Goal: Information Seeking & Learning: Learn about a topic

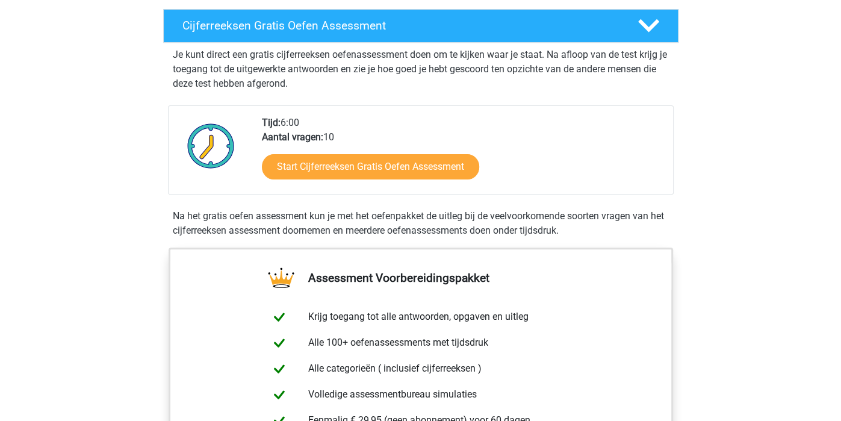
scroll to position [199, 0]
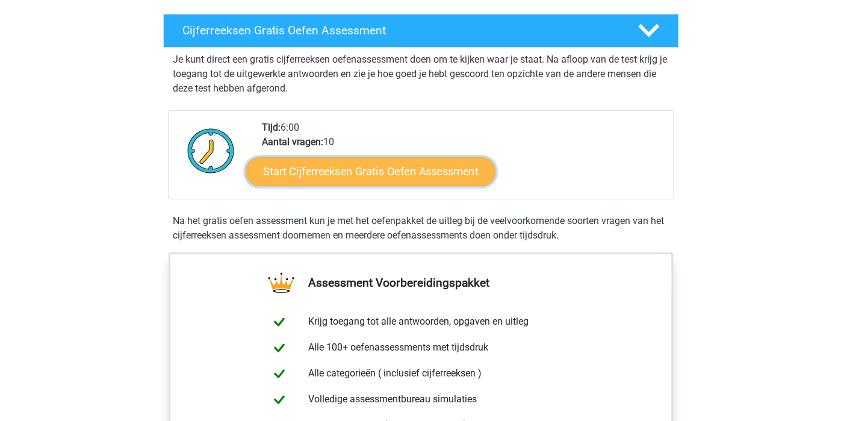
click at [315, 182] on link "Start Cijferreeksen Gratis Oefen Assessment" at bounding box center [371, 171] width 250 height 29
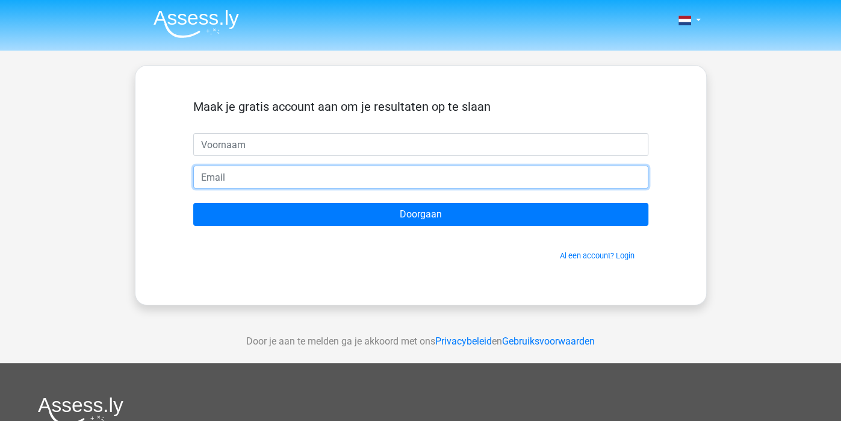
click at [523, 185] on input "email" at bounding box center [420, 177] width 455 height 23
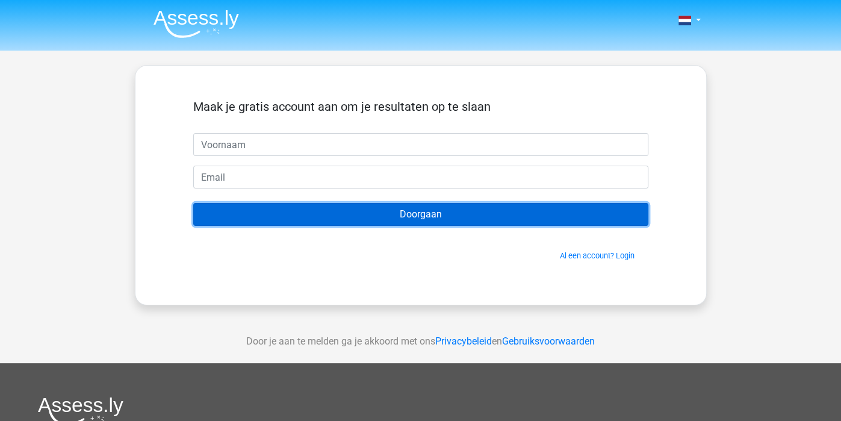
click at [494, 216] on input "Doorgaan" at bounding box center [420, 214] width 455 height 23
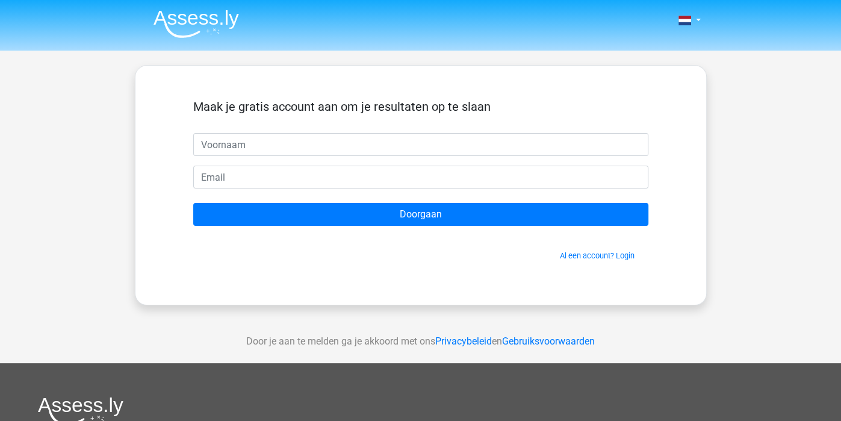
click at [495, 58] on div "Nederlands English" at bounding box center [420, 340] width 841 height 681
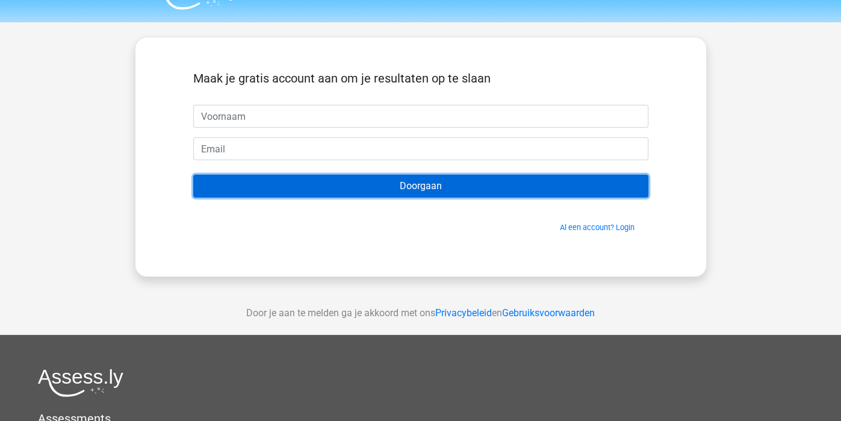
click at [414, 176] on input "Doorgaan" at bounding box center [420, 186] width 455 height 23
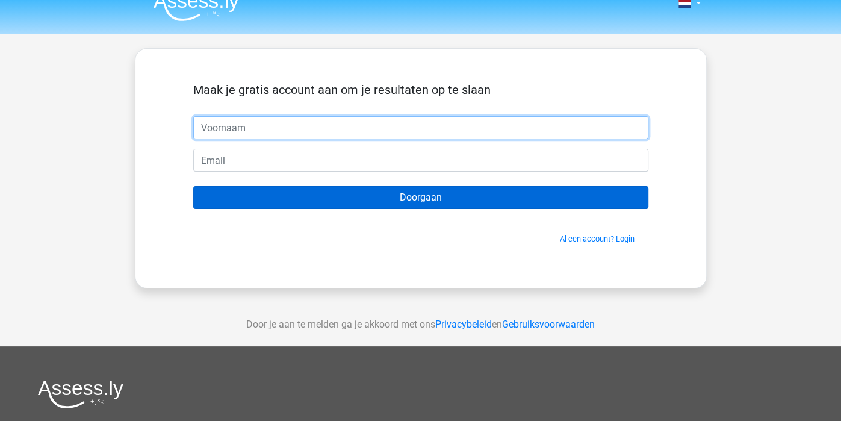
click at [193, 186] on input "Doorgaan" at bounding box center [420, 197] width 455 height 23
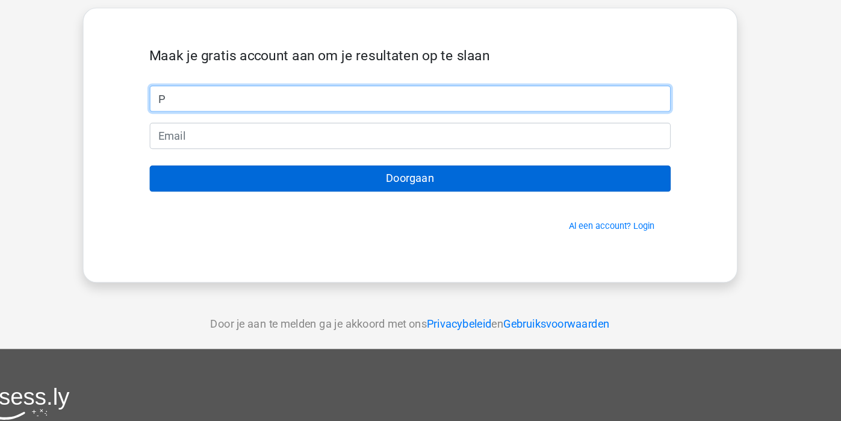
type input "P"
click at [193, 184] on input "Doorgaan" at bounding box center [420, 195] width 455 height 23
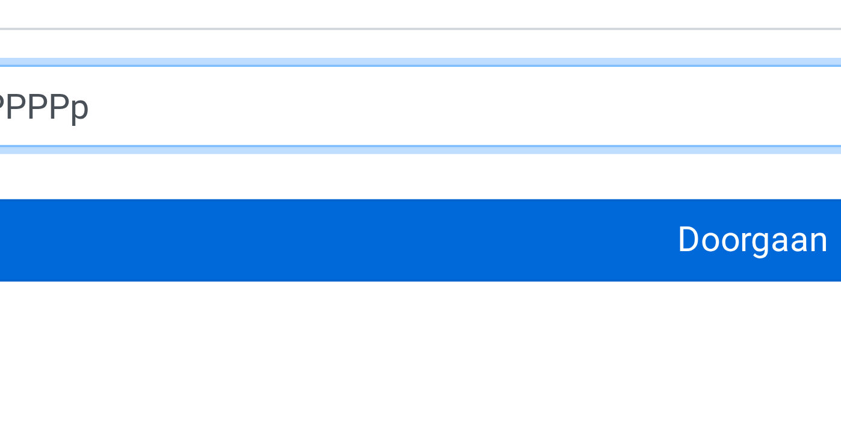
click at [193, 194] on input "Doorgaan" at bounding box center [420, 205] width 455 height 23
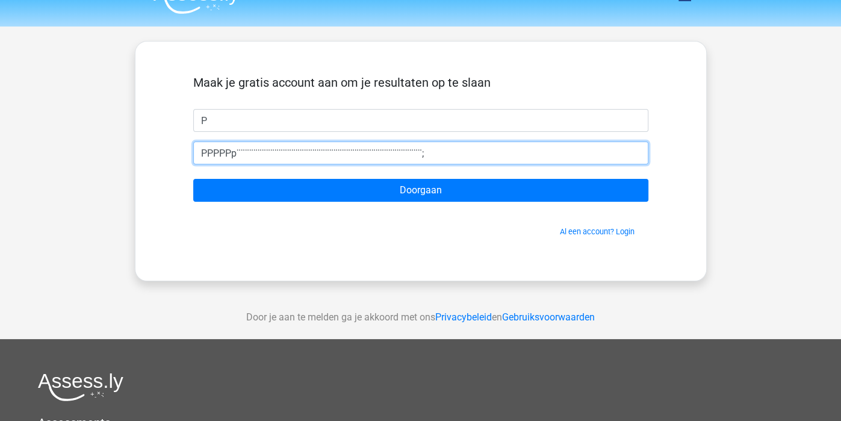
scroll to position [26, 0]
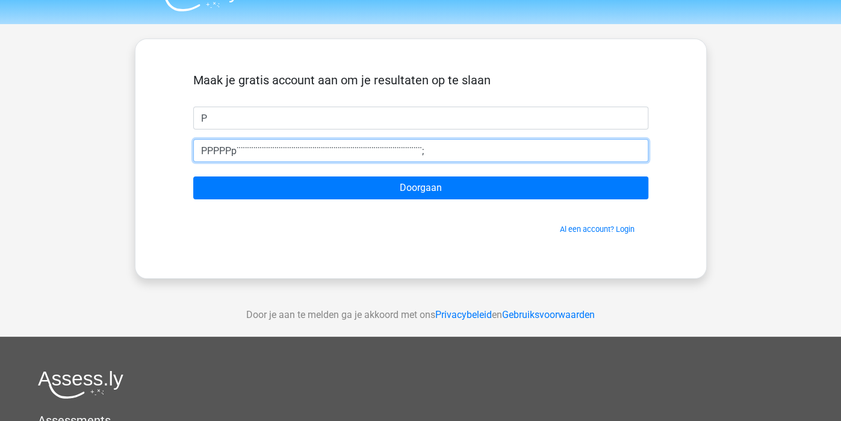
type input "PPPPPp¨¨¨¨¨¨¨¨¨¨¨¨¨¨¨¨¨¨¨¨¨¨¨¨¨¨¨¨¨¨¨¨¨¨¨¨¨¨¨¨¨¨¨¨;"
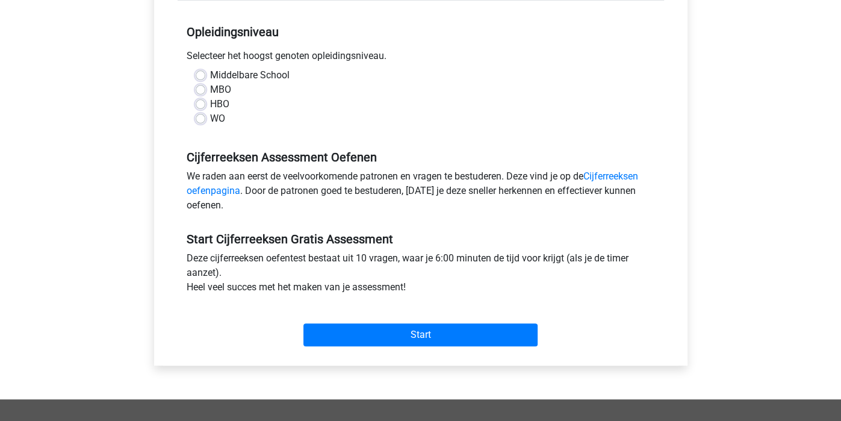
scroll to position [237, 0]
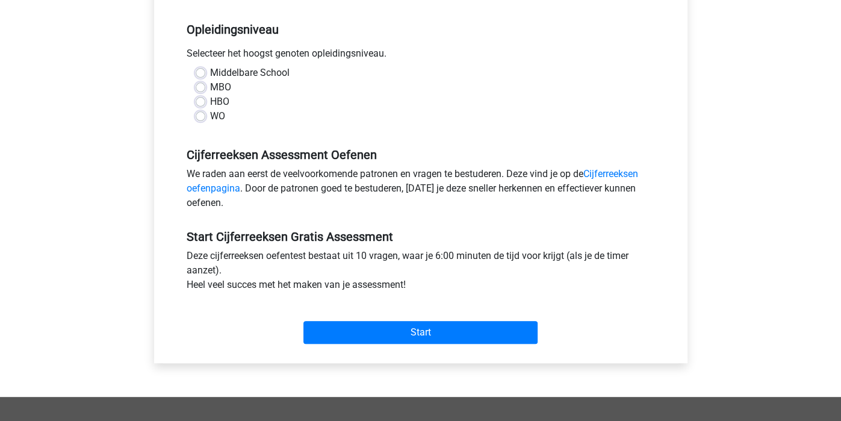
click at [210, 85] on label "MBO" at bounding box center [220, 87] width 21 height 14
click at [200, 85] on input "MBO" at bounding box center [201, 86] width 10 height 12
radio input "true"
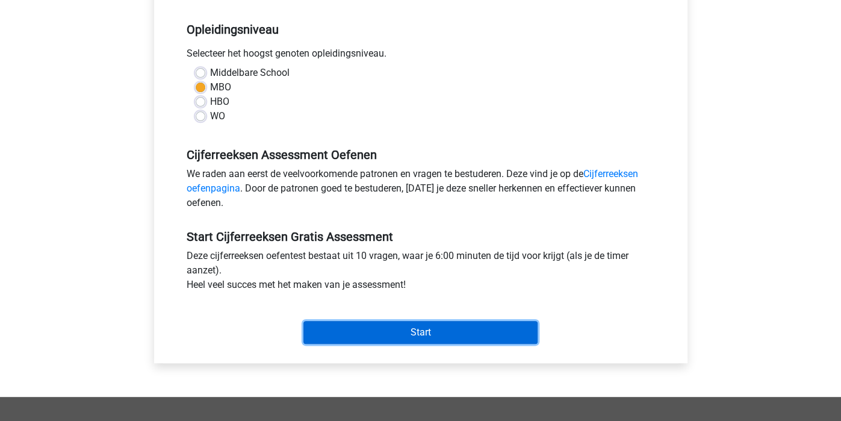
click at [355, 338] on input "Start" at bounding box center [420, 332] width 234 height 23
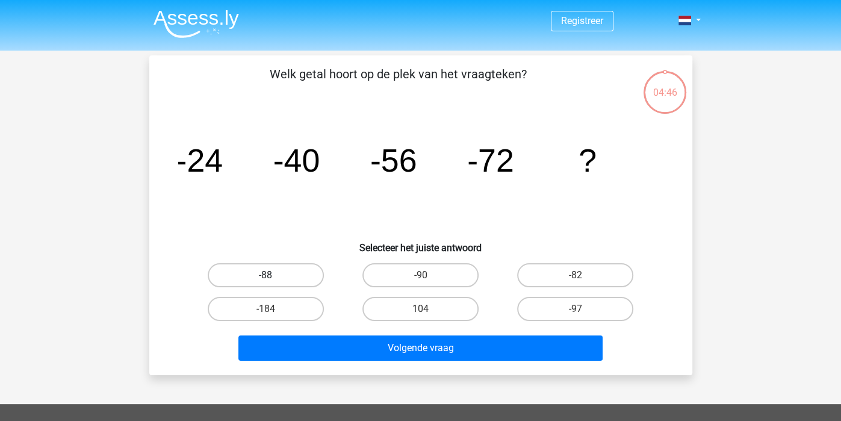
click at [306, 279] on label "-88" at bounding box center [266, 275] width 116 height 24
click at [273, 279] on input "-88" at bounding box center [269, 279] width 8 height 8
radio input "true"
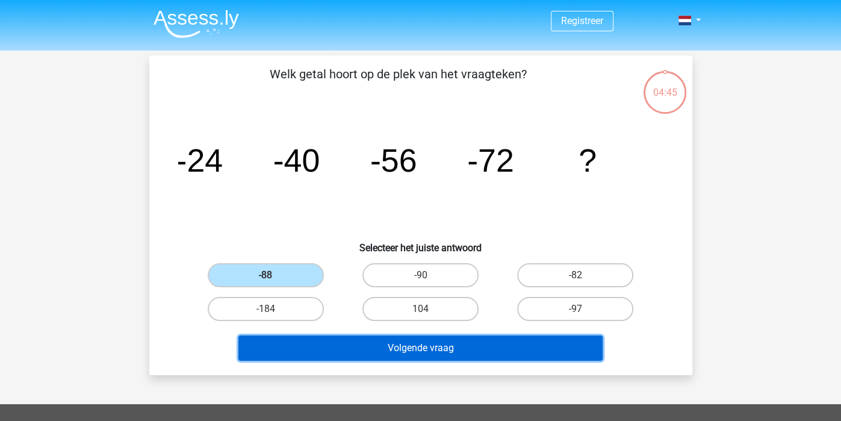
click at [419, 355] on button "Volgende vraag" at bounding box center [420, 347] width 364 height 25
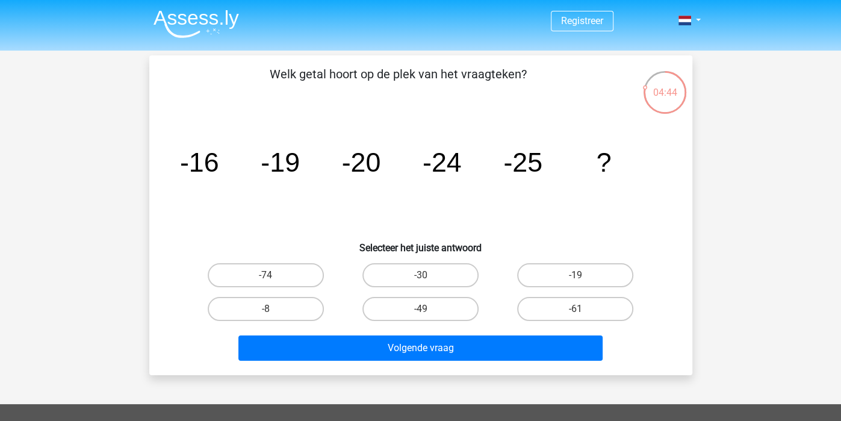
scroll to position [1, 0]
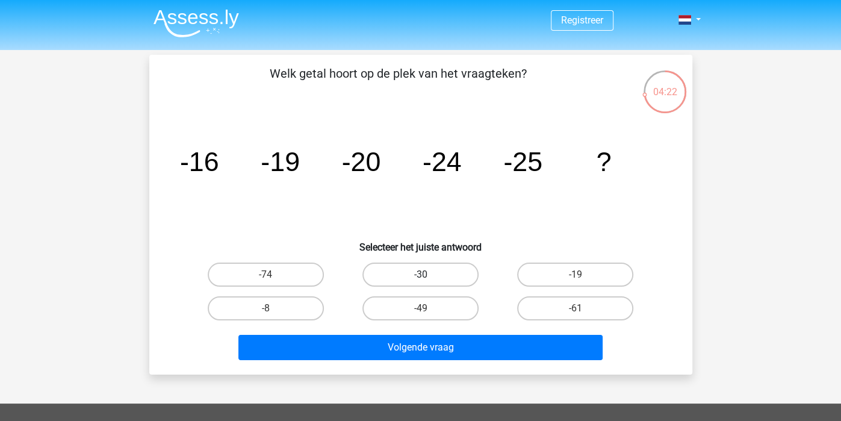
click at [442, 272] on label "-30" at bounding box center [420, 274] width 116 height 24
click at [428, 275] on input "-30" at bounding box center [424, 279] width 8 height 8
radio input "true"
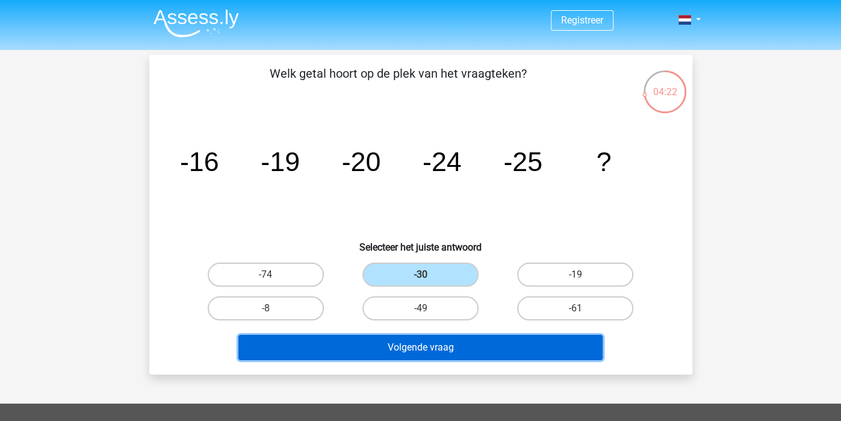
click at [442, 341] on button "Volgende vraag" at bounding box center [420, 347] width 364 height 25
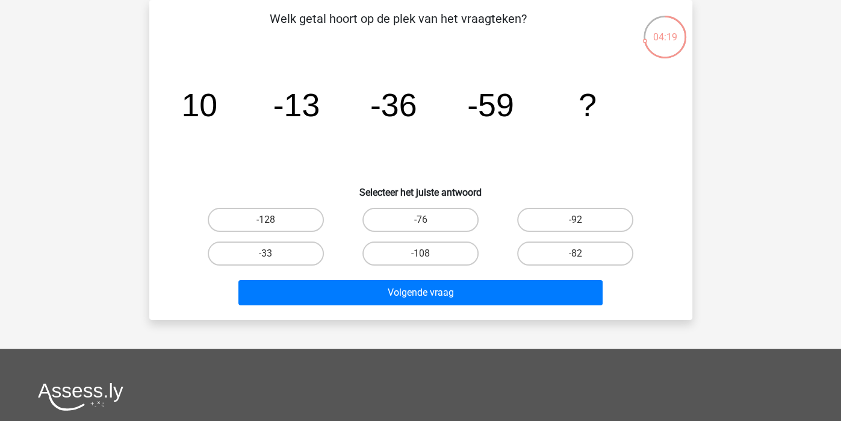
scroll to position [0, 0]
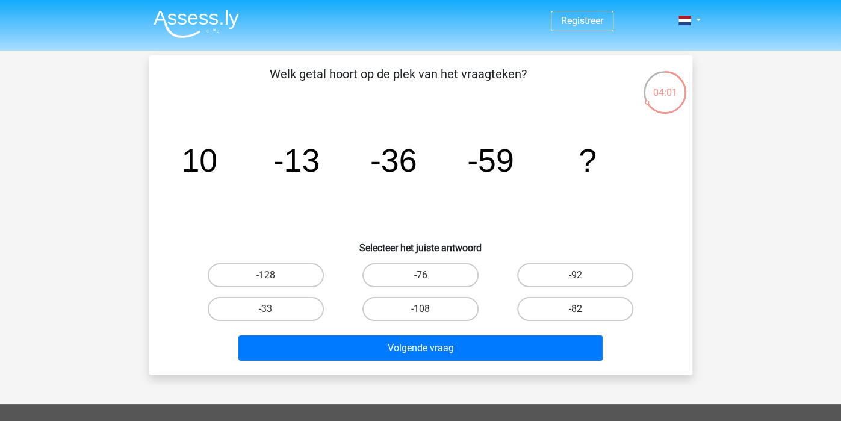
click at [548, 303] on label "-82" at bounding box center [575, 309] width 116 height 24
click at [576, 309] on input "-82" at bounding box center [580, 313] width 8 height 8
radio input "true"
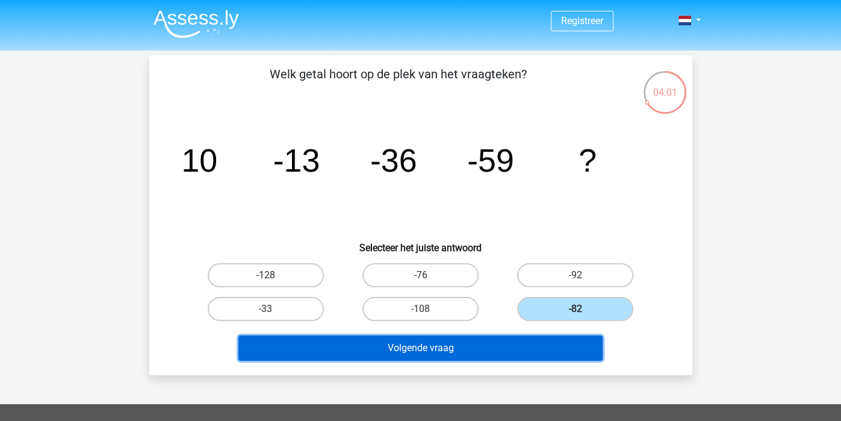
click at [464, 344] on button "Volgende vraag" at bounding box center [420, 347] width 364 height 25
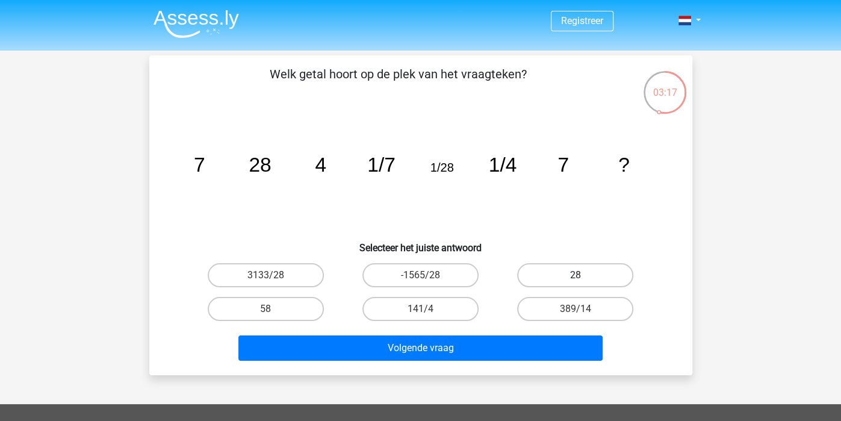
click at [564, 270] on label "28" at bounding box center [575, 275] width 116 height 24
click at [576, 275] on input "28" at bounding box center [580, 279] width 8 height 8
radio input "true"
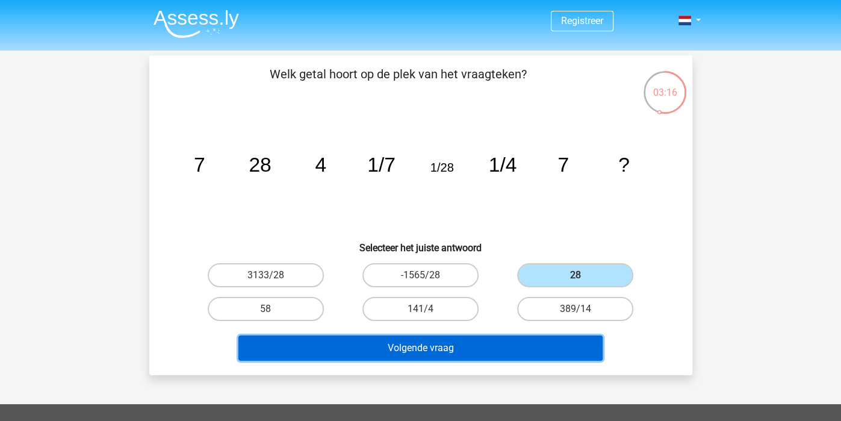
click at [544, 342] on button "Volgende vraag" at bounding box center [420, 347] width 364 height 25
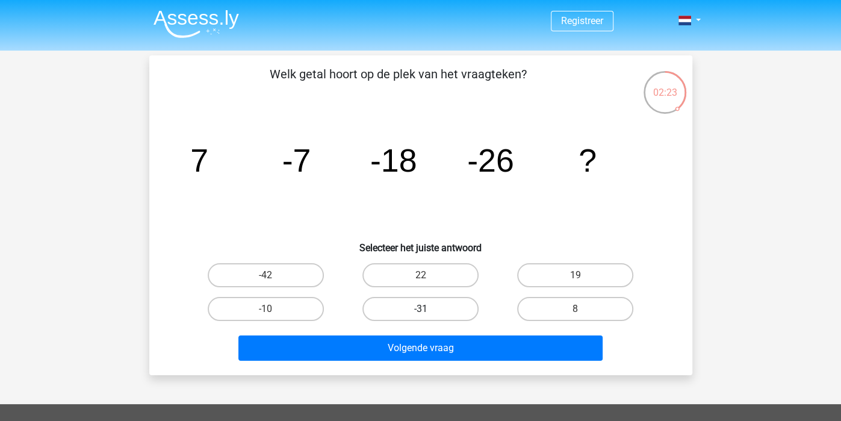
click at [441, 308] on label "-31" at bounding box center [420, 309] width 116 height 24
click at [428, 309] on input "-31" at bounding box center [424, 313] width 8 height 8
radio input "true"
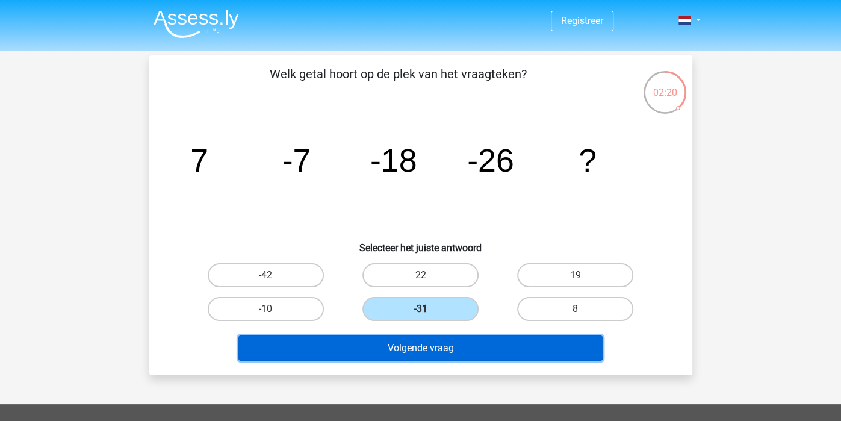
click at [411, 337] on button "Volgende vraag" at bounding box center [420, 347] width 364 height 25
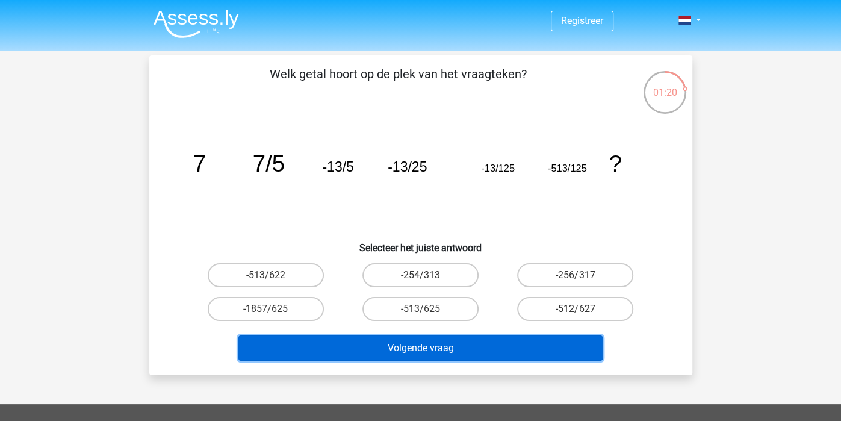
click at [421, 335] on button "Volgende vraag" at bounding box center [420, 347] width 364 height 25
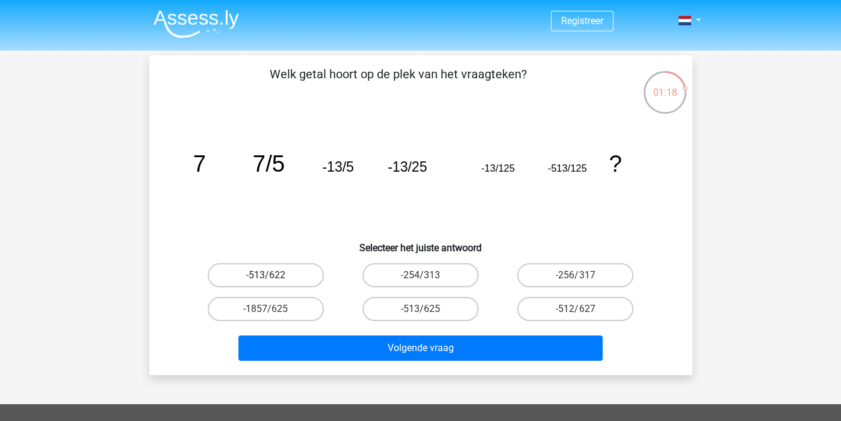
click at [288, 278] on label "-513/622" at bounding box center [266, 275] width 116 height 24
click at [273, 278] on input "-513/622" at bounding box center [269, 279] width 8 height 8
radio input "true"
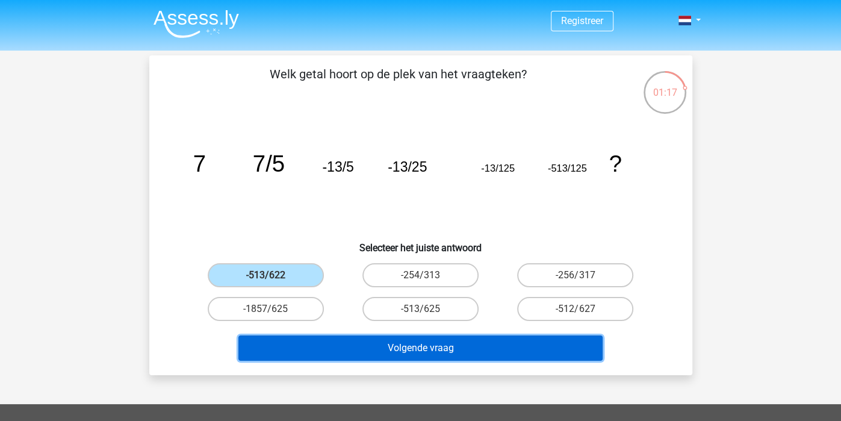
click at [347, 338] on button "Volgende vraag" at bounding box center [420, 347] width 364 height 25
click at [352, 350] on button "Volgende vraag" at bounding box center [420, 347] width 364 height 25
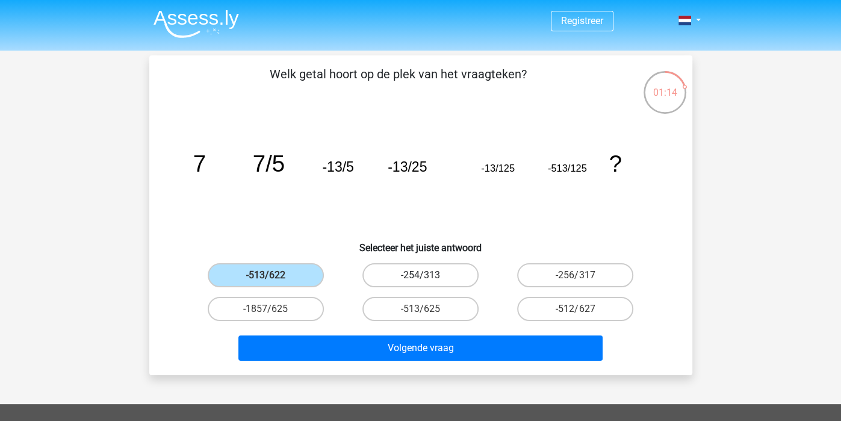
click at [449, 279] on label "-254/313" at bounding box center [420, 275] width 116 height 24
click at [428, 279] on input "-254/313" at bounding box center [424, 279] width 8 height 8
radio input "true"
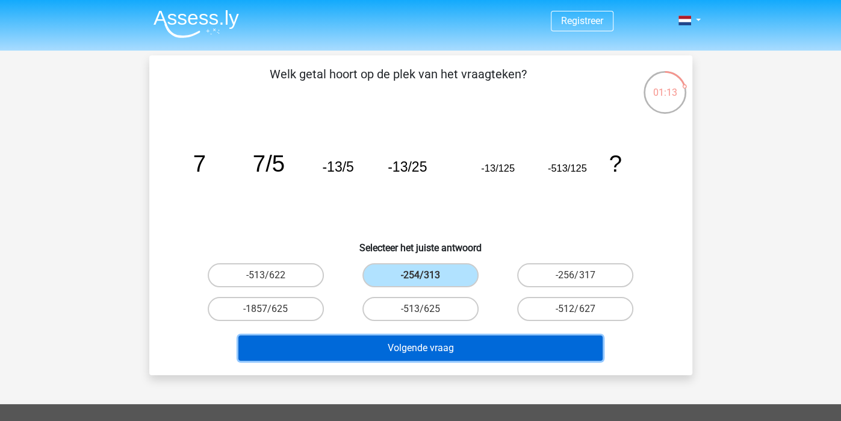
click at [416, 338] on button "Volgende vraag" at bounding box center [420, 347] width 364 height 25
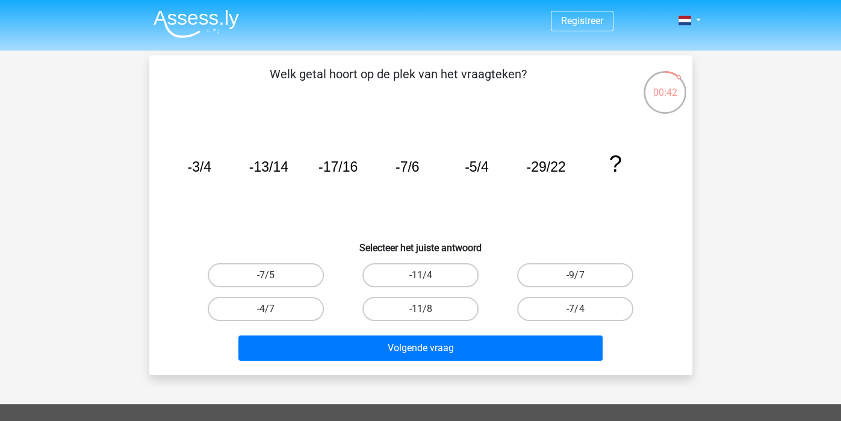
click at [592, 297] on label "-7/4" at bounding box center [575, 309] width 116 height 24
click at [583, 309] on input "-7/4" at bounding box center [580, 313] width 8 height 8
radio input "true"
click at [518, 367] on div "Welk getal hoort op de plek van het vraagteken? image/svg+xml -3/4 -13/14 -17/1…" at bounding box center [420, 215] width 543 height 320
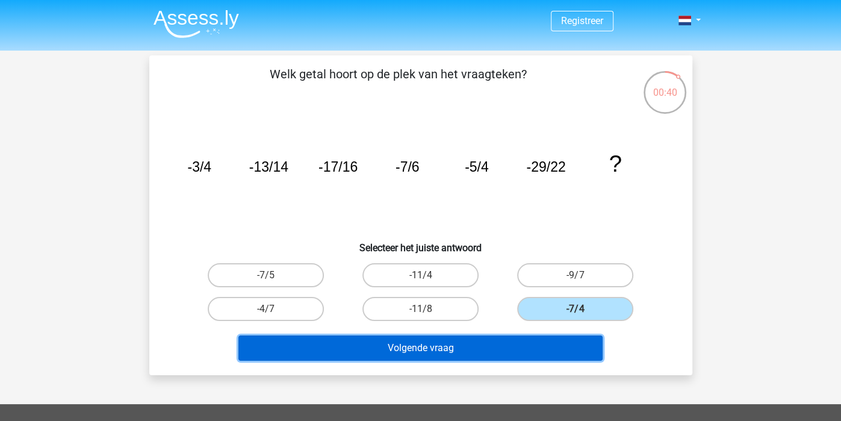
click at [531, 348] on button "Volgende vraag" at bounding box center [420, 347] width 364 height 25
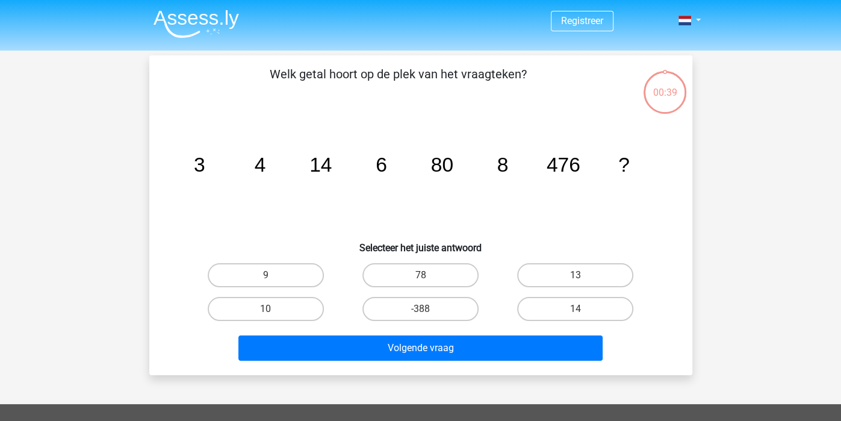
scroll to position [55, 0]
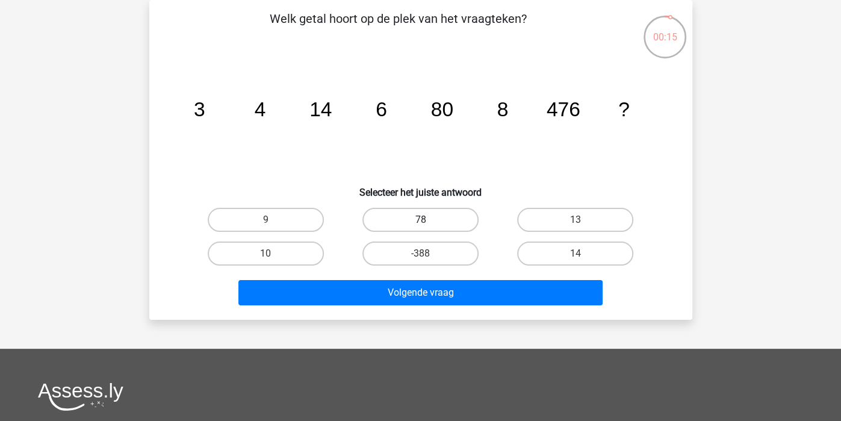
click at [437, 217] on label "78" at bounding box center [420, 220] width 116 height 24
click at [428, 220] on input "78" at bounding box center [424, 224] width 8 height 8
radio input "true"
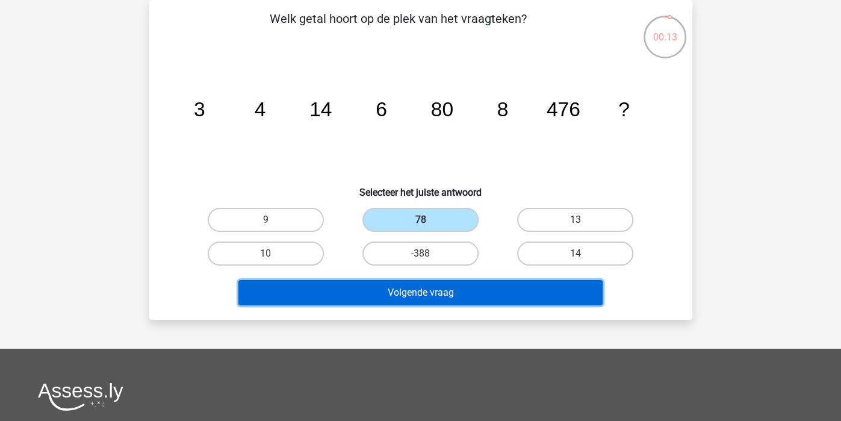
click at [423, 297] on button "Volgende vraag" at bounding box center [420, 292] width 364 height 25
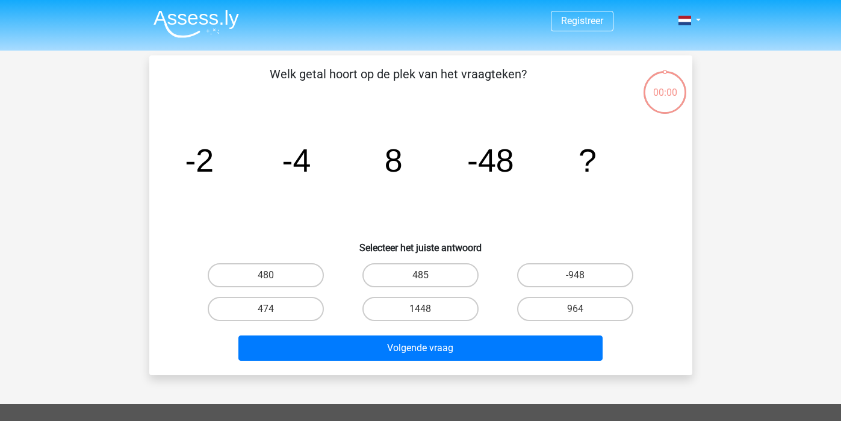
scroll to position [55, 0]
